Goal: Information Seeking & Learning: Learn about a topic

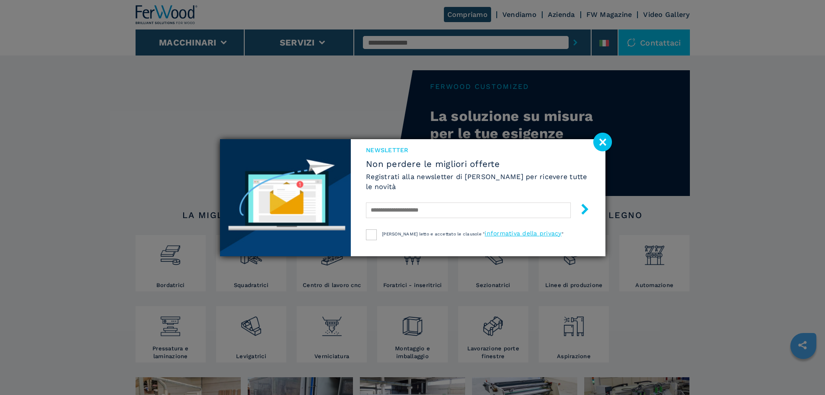
click at [607, 144] on image at bounding box center [602, 142] width 19 height 19
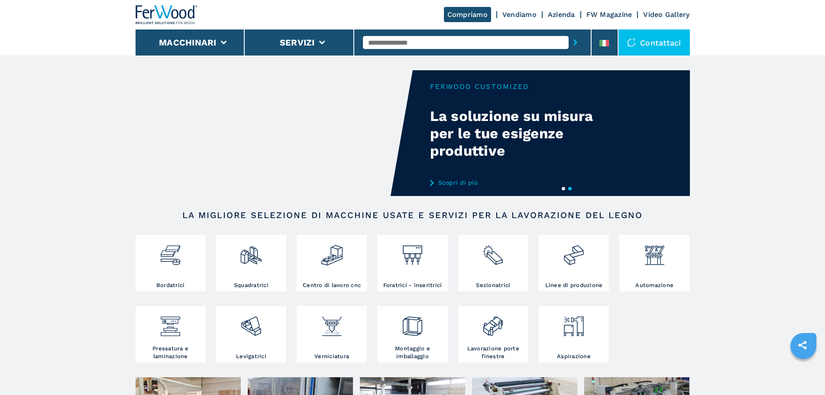
click at [415, 43] on input "text" at bounding box center [466, 42] width 206 height 13
type input "*********"
click at [569, 32] on button "submit-button" at bounding box center [575, 42] width 13 height 20
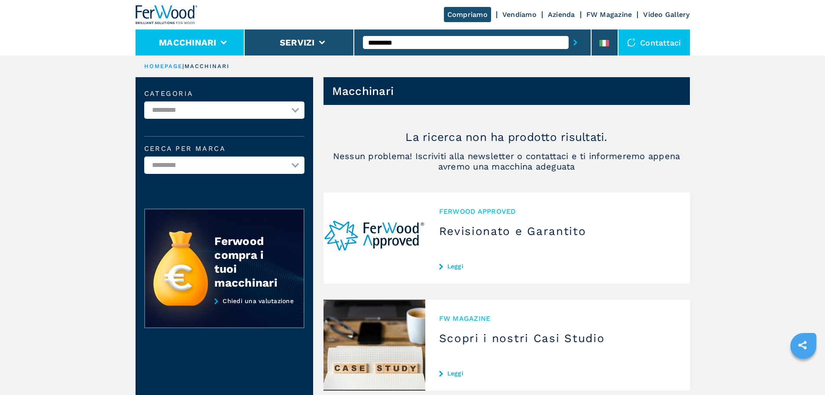
click at [180, 42] on button "Macchinari" at bounding box center [188, 42] width 58 height 10
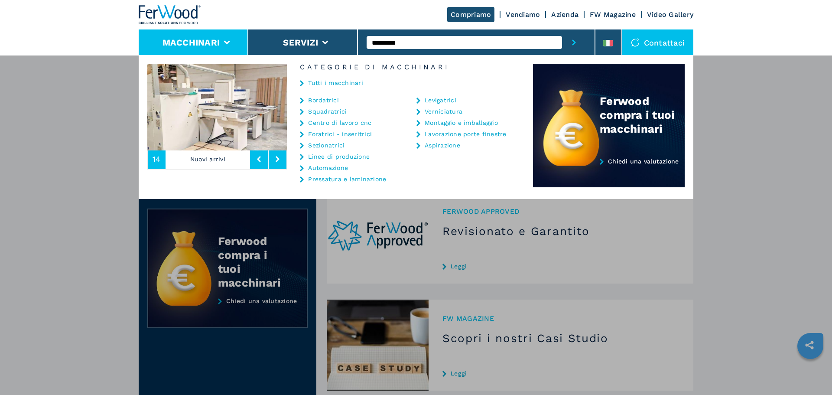
click at [332, 87] on div "Tutti i macchinari" at bounding box center [410, 84] width 246 height 26
click at [331, 81] on link "Tutti i macchinari" at bounding box center [335, 83] width 55 height 6
click at [302, 83] on icon at bounding box center [302, 83] width 4 height 6
click at [321, 84] on link "Tutti i macchinari" at bounding box center [335, 83] width 55 height 6
click at [324, 80] on link "Tutti i macchinari" at bounding box center [335, 83] width 55 height 6
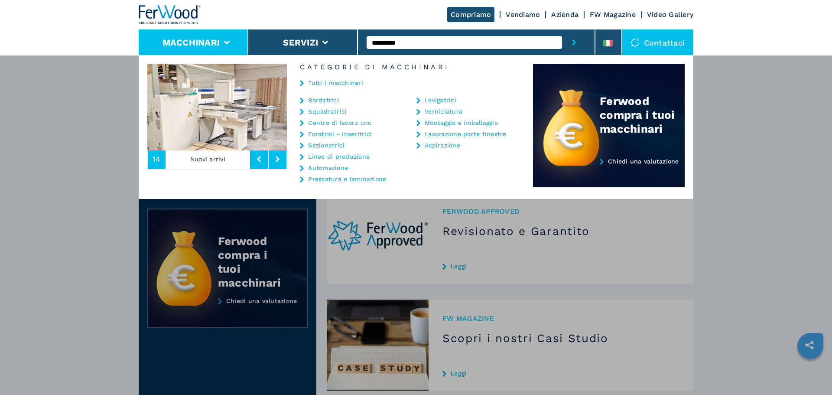
click at [325, 80] on link "Tutti i macchinari" at bounding box center [335, 83] width 55 height 6
click at [327, 80] on header "Macchinari" at bounding box center [510, 91] width 366 height 28
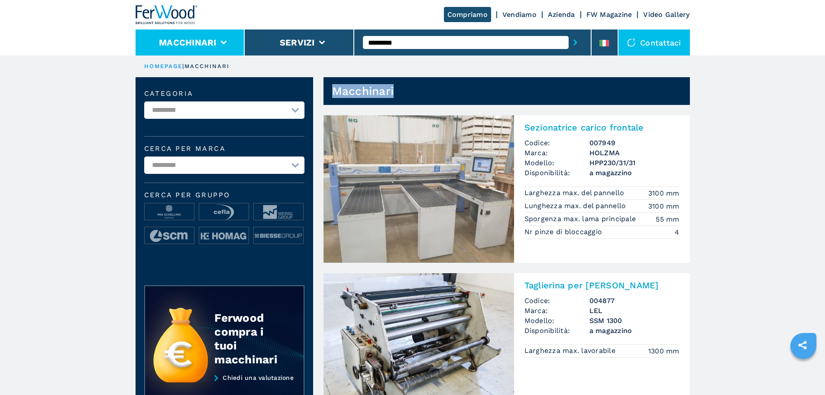
click at [212, 45] on button "Macchinari" at bounding box center [188, 42] width 58 height 10
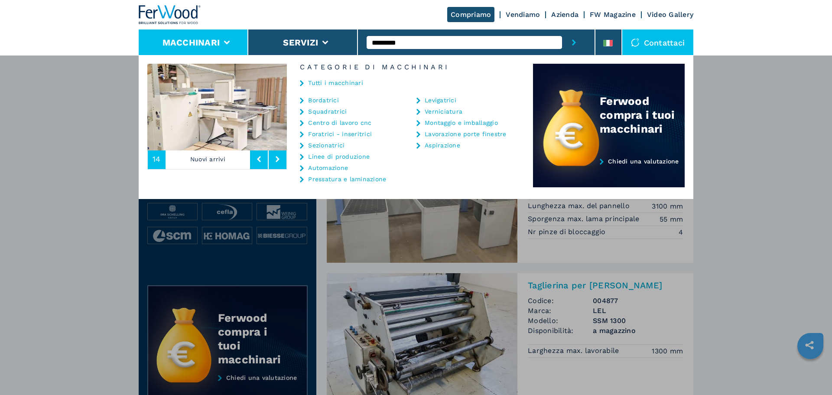
click at [336, 177] on link "Pressatura e laminazione" at bounding box center [347, 179] width 78 height 6
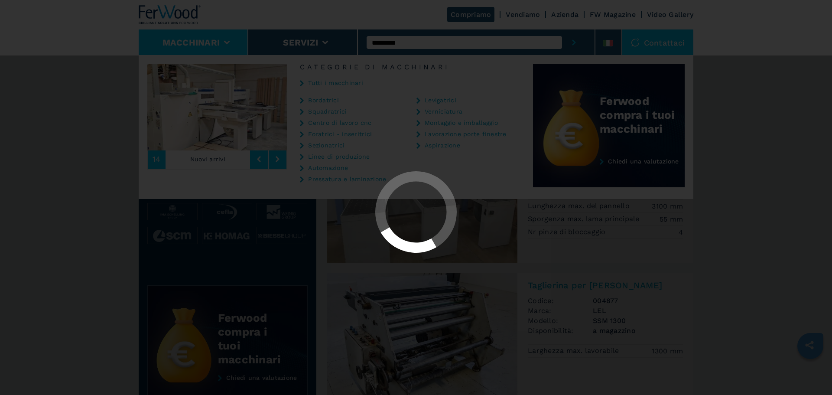
select select "**********"
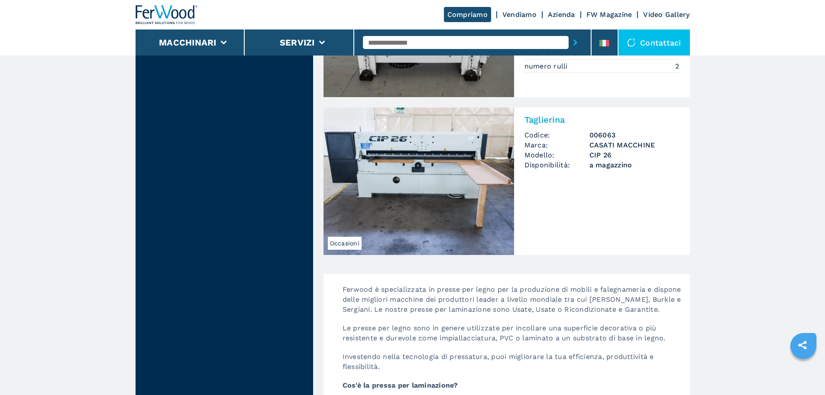
scroll to position [1516, 0]
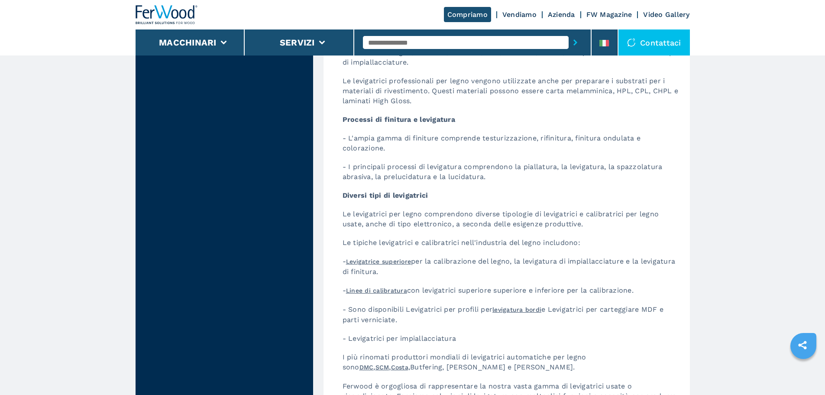
scroll to position [1386, 0]
